Goal: Task Accomplishment & Management: Manage account settings

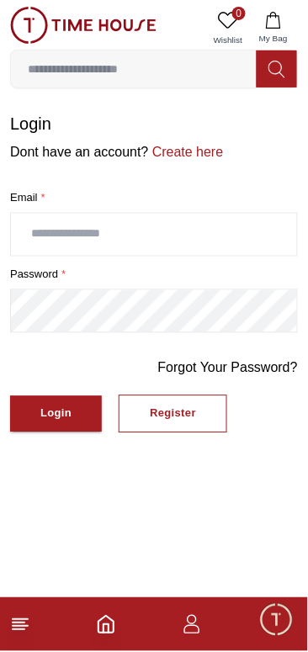
click at [184, 236] on input "text" at bounding box center [154, 235] width 286 height 42
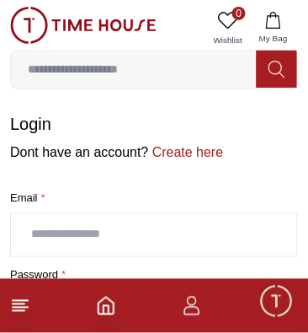
type input "**********"
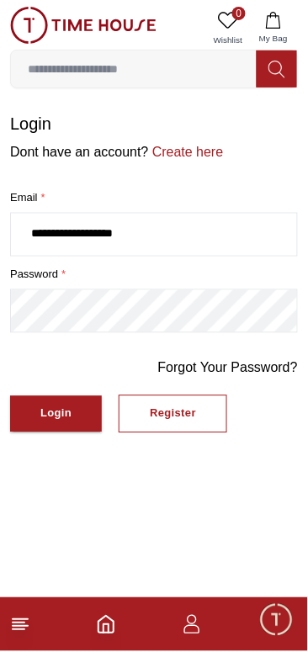
click at [200, 631] on icon "button" at bounding box center [192, 625] width 20 height 20
click at [21, 624] on line at bounding box center [19, 624] width 12 height 0
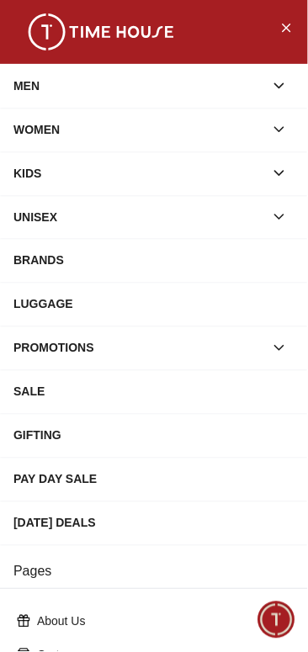
click at [284, 23] on icon "Close Menu" at bounding box center [286, 27] width 13 height 21
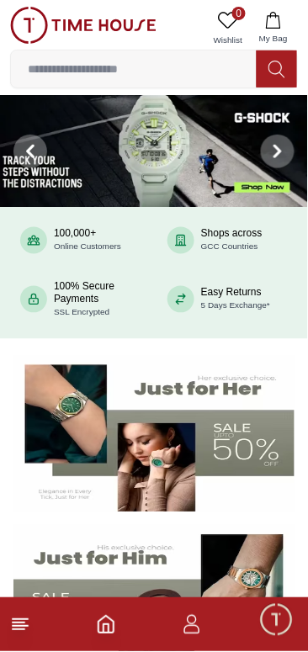
click at [269, 24] on icon "button" at bounding box center [273, 20] width 17 height 17
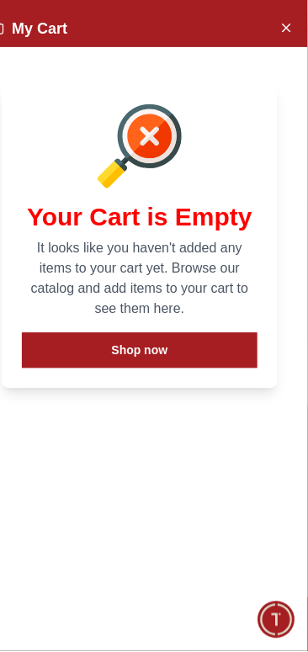
click at [289, 35] on icon "Close Account" at bounding box center [286, 27] width 13 height 21
